Goal: Task Accomplishment & Management: Manage account settings

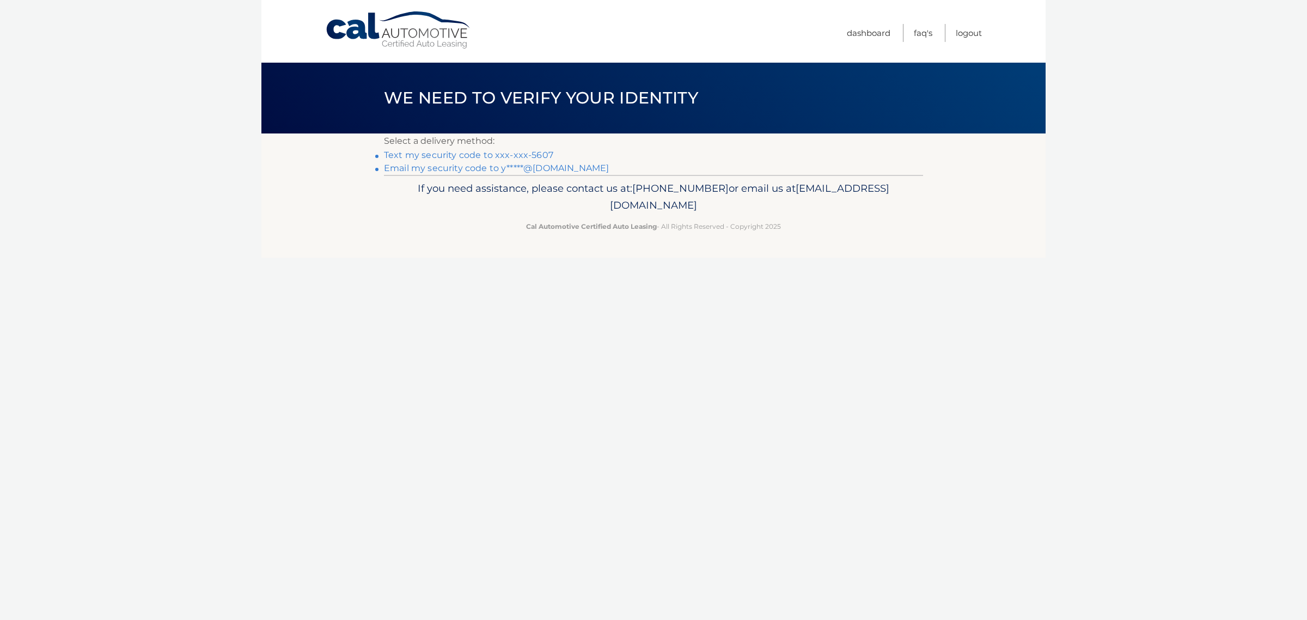
click at [553, 160] on link "Text my security code to xxx-xxx-5607" at bounding box center [468, 155] width 169 height 10
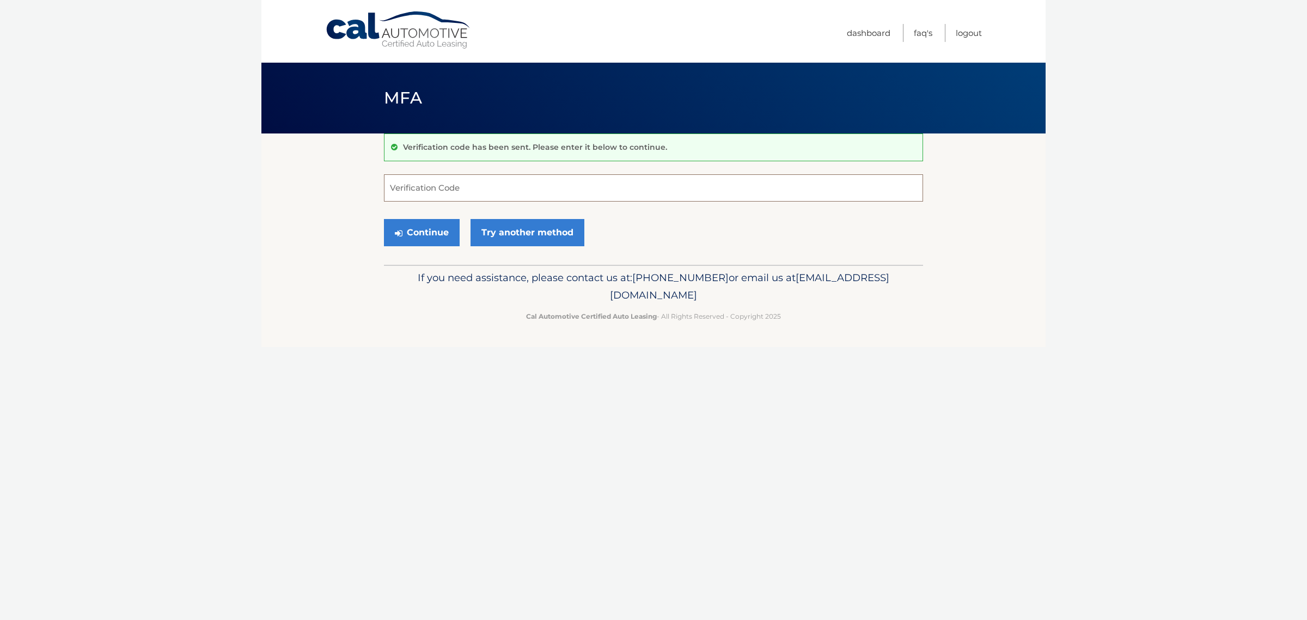
click at [403, 194] on input "Verification Code" at bounding box center [653, 187] width 539 height 27
type input "640118"
click at [438, 246] on button "Continue" at bounding box center [422, 232] width 76 height 27
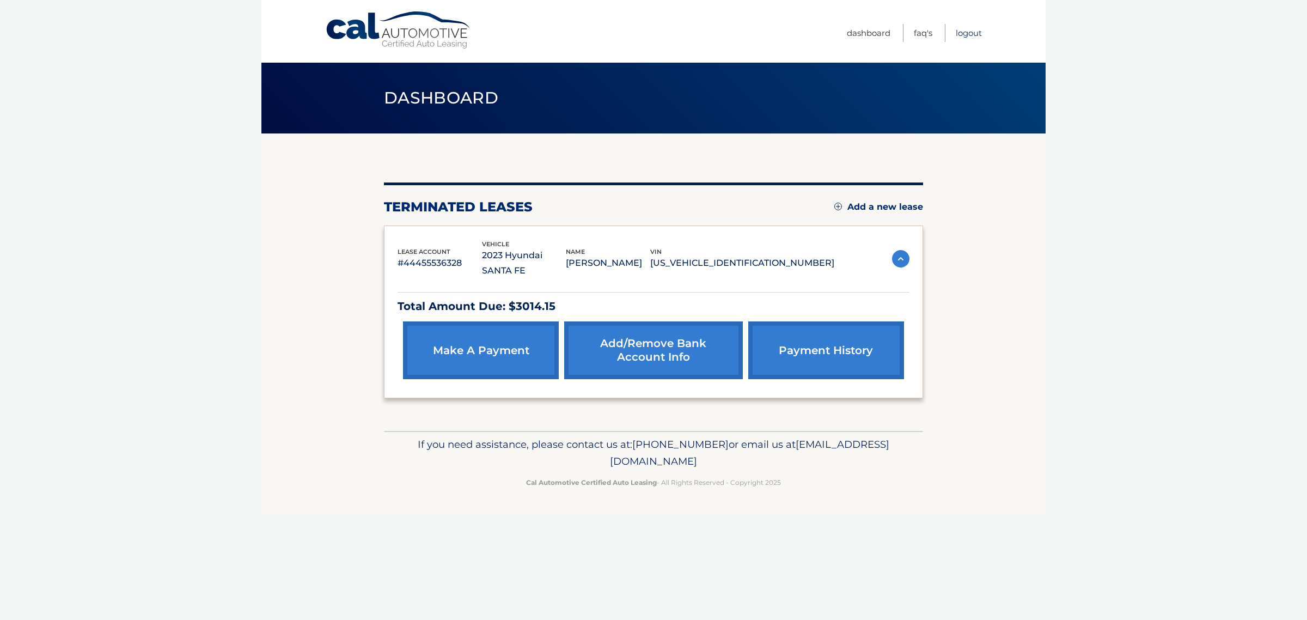
click at [970, 33] on link "Logout" at bounding box center [969, 33] width 26 height 18
